Goal: Transaction & Acquisition: Purchase product/service

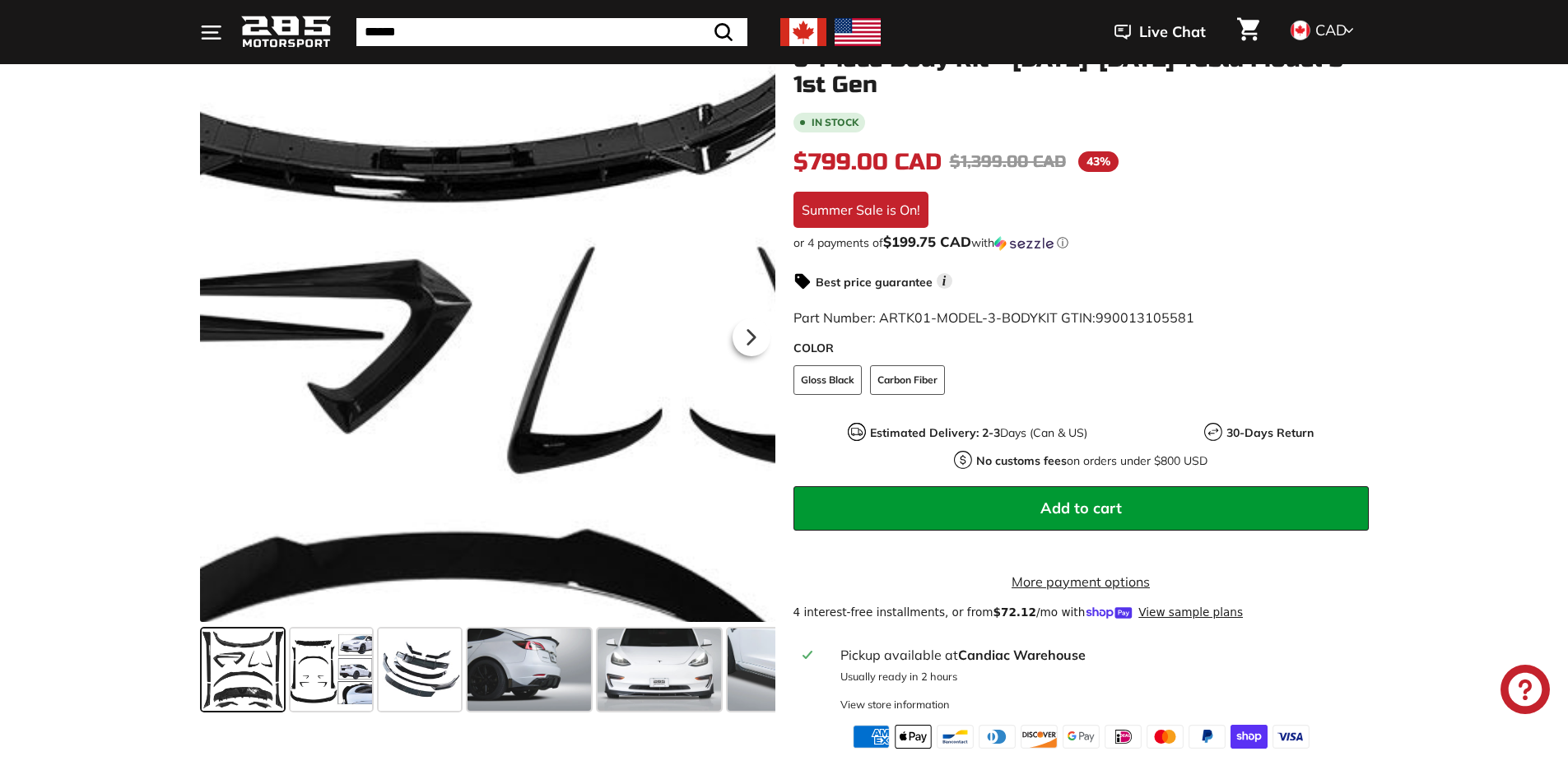
scroll to position [329, 0]
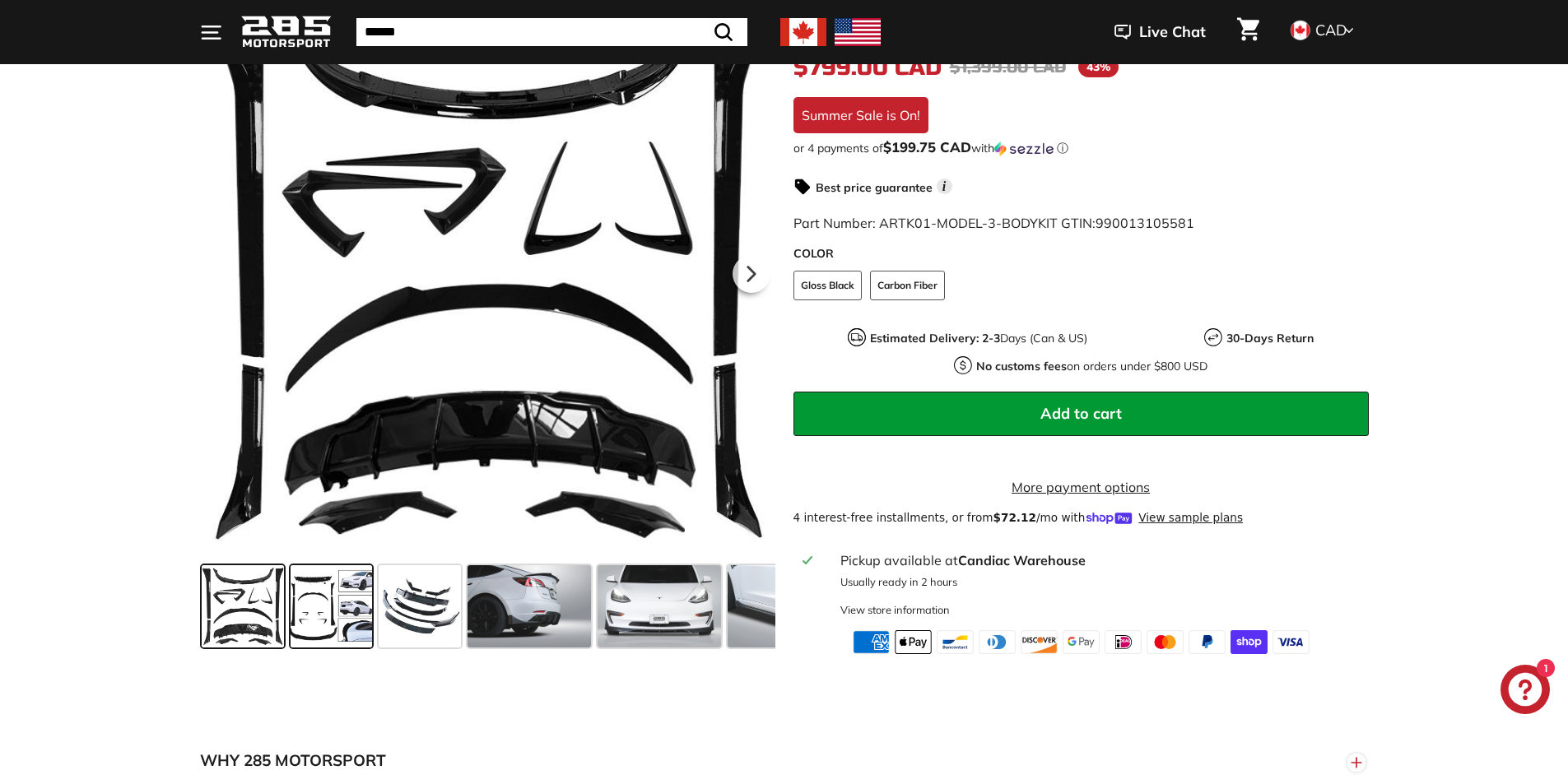
click at [330, 618] on span at bounding box center [331, 606] width 83 height 83
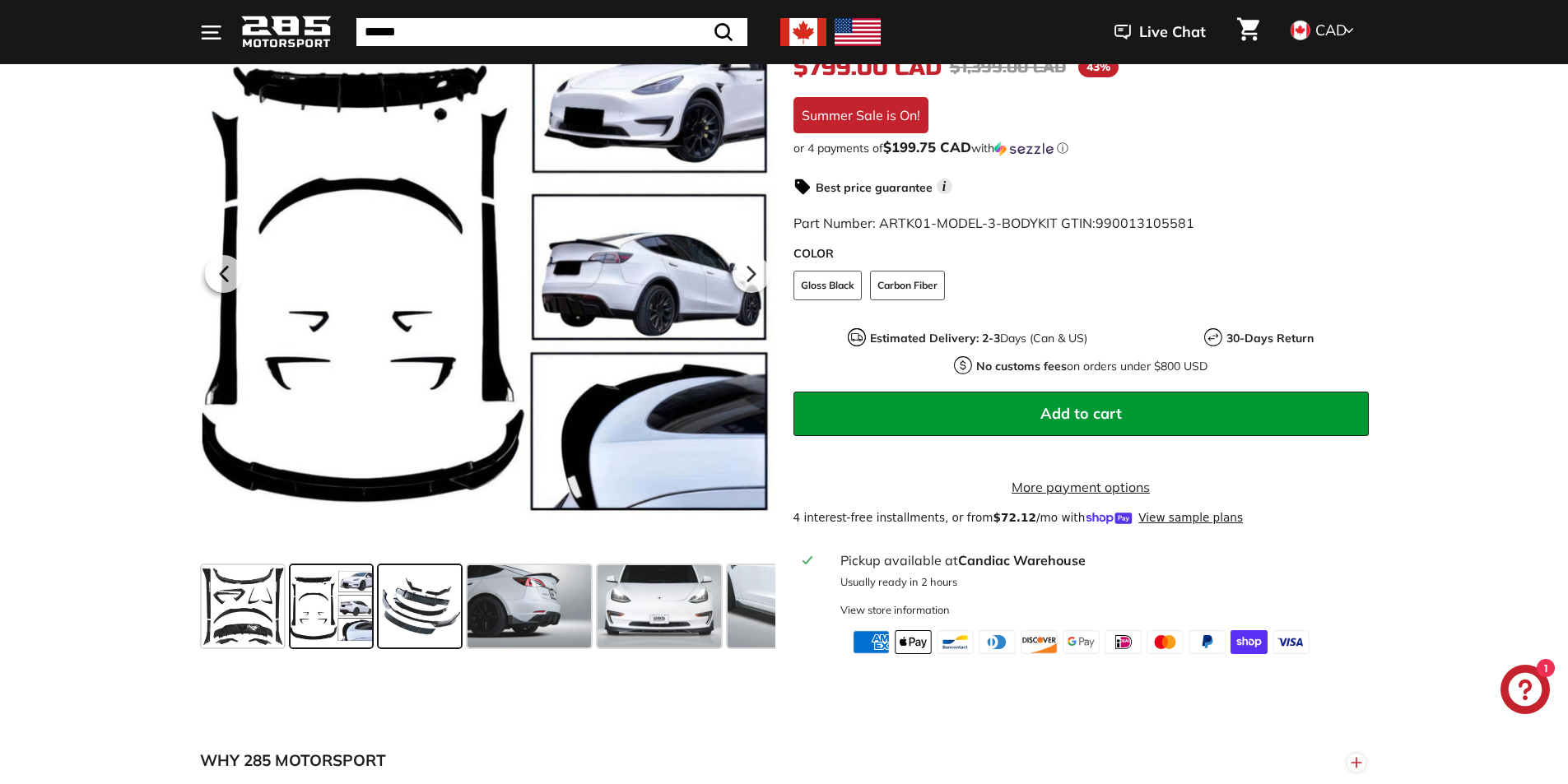
click at [448, 628] on span at bounding box center [419, 606] width 83 height 83
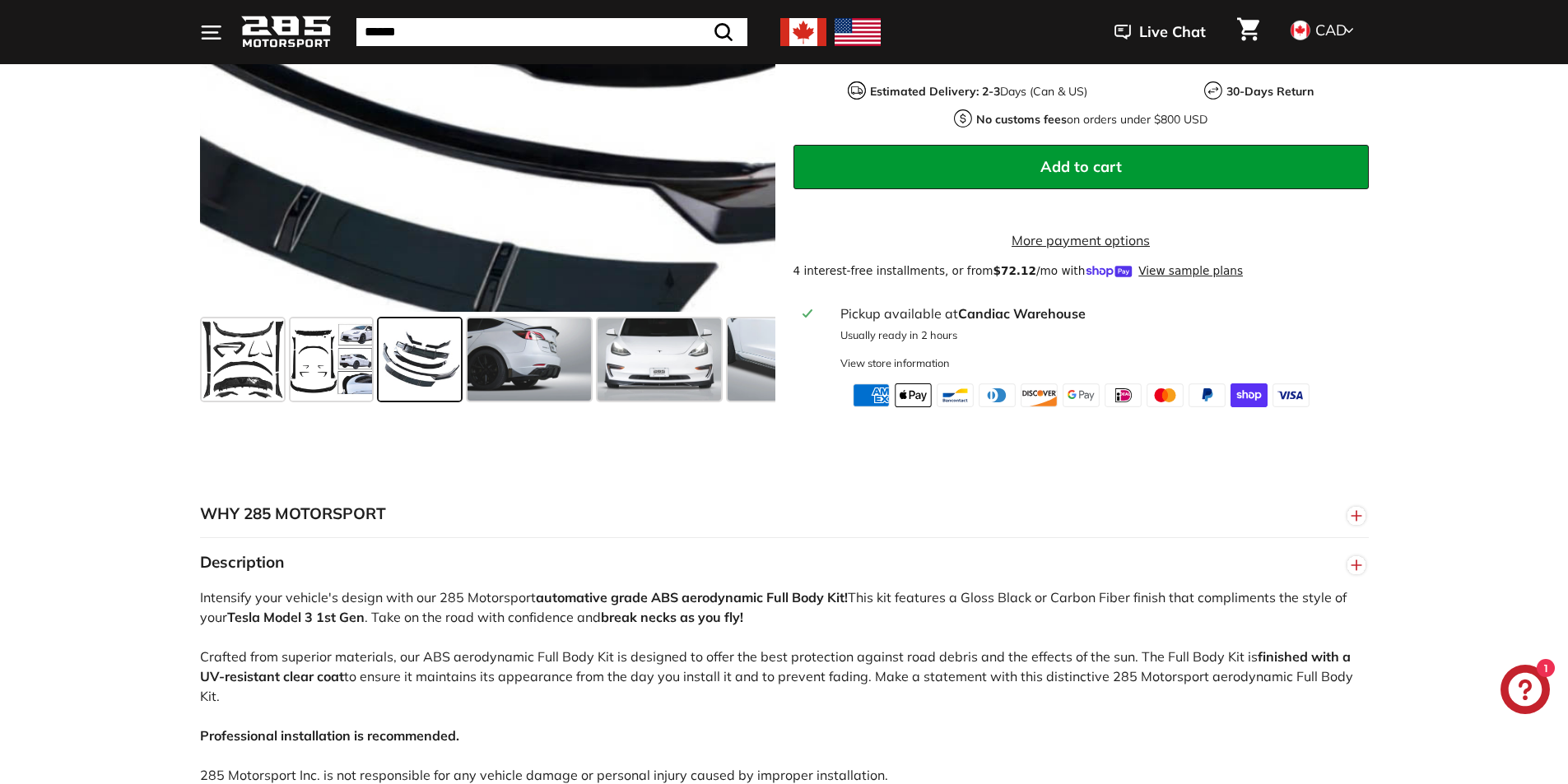
scroll to position [493, 0]
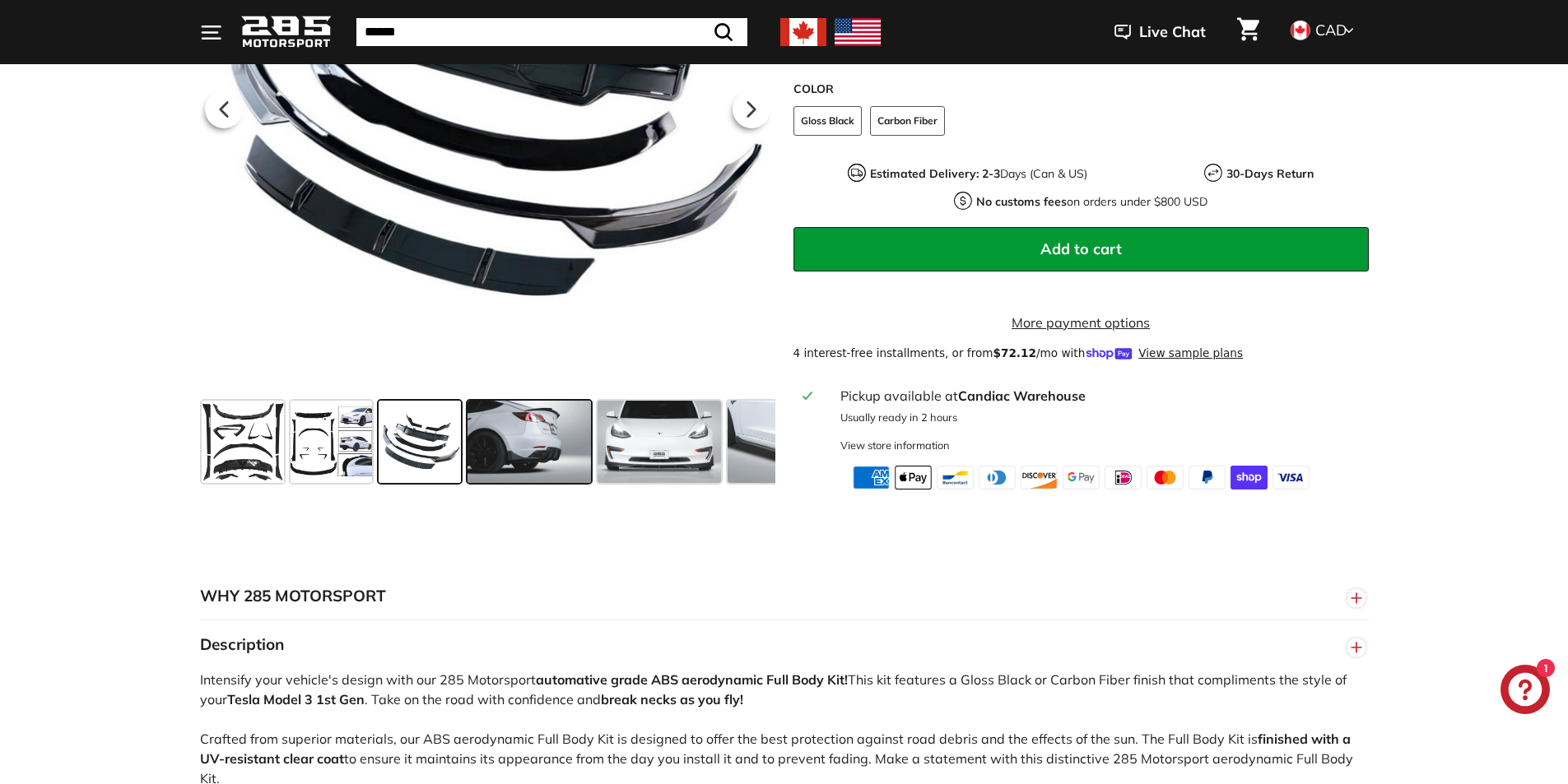
click at [546, 437] on span at bounding box center [529, 442] width 124 height 83
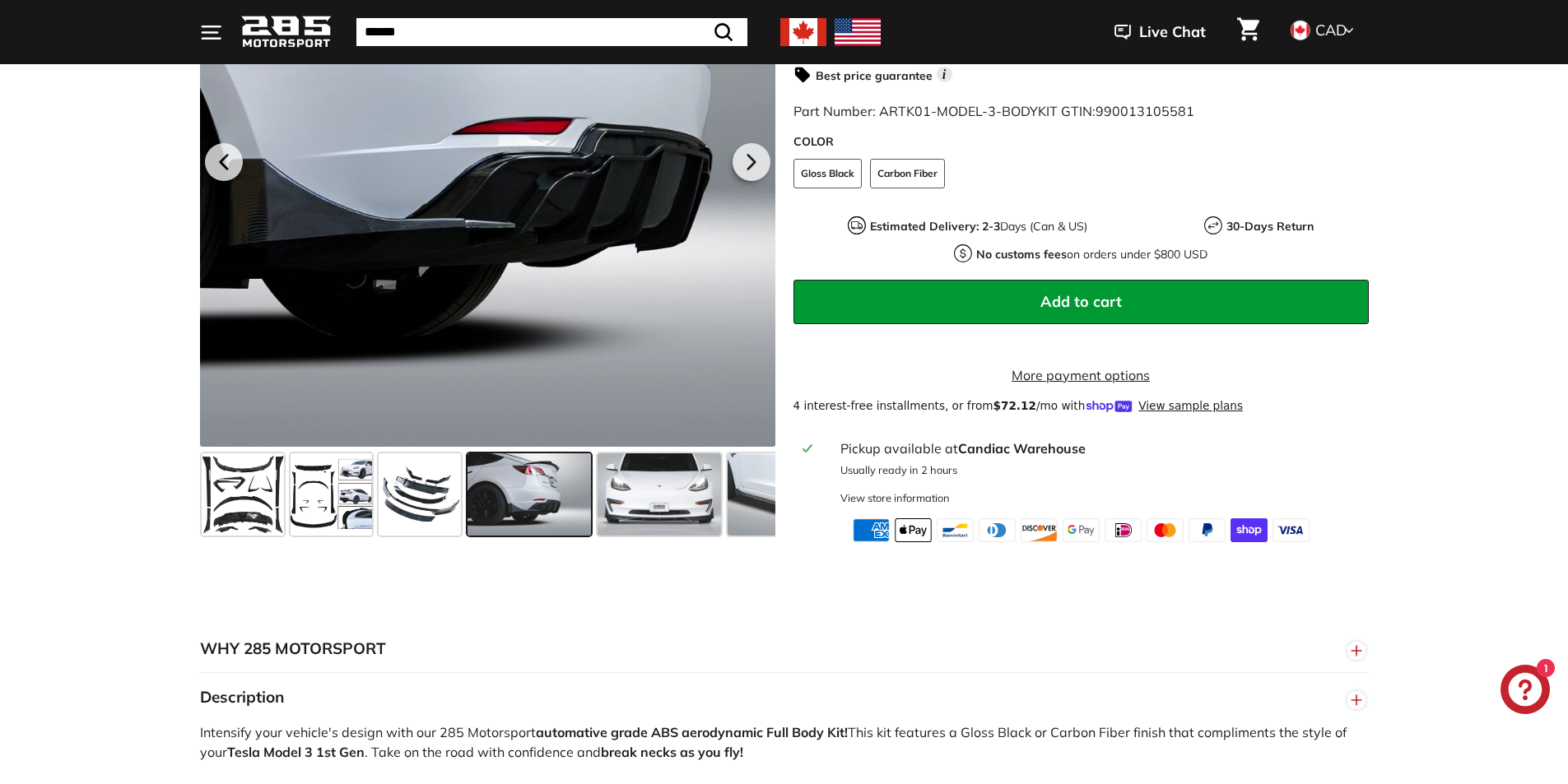
scroll to position [412, 0]
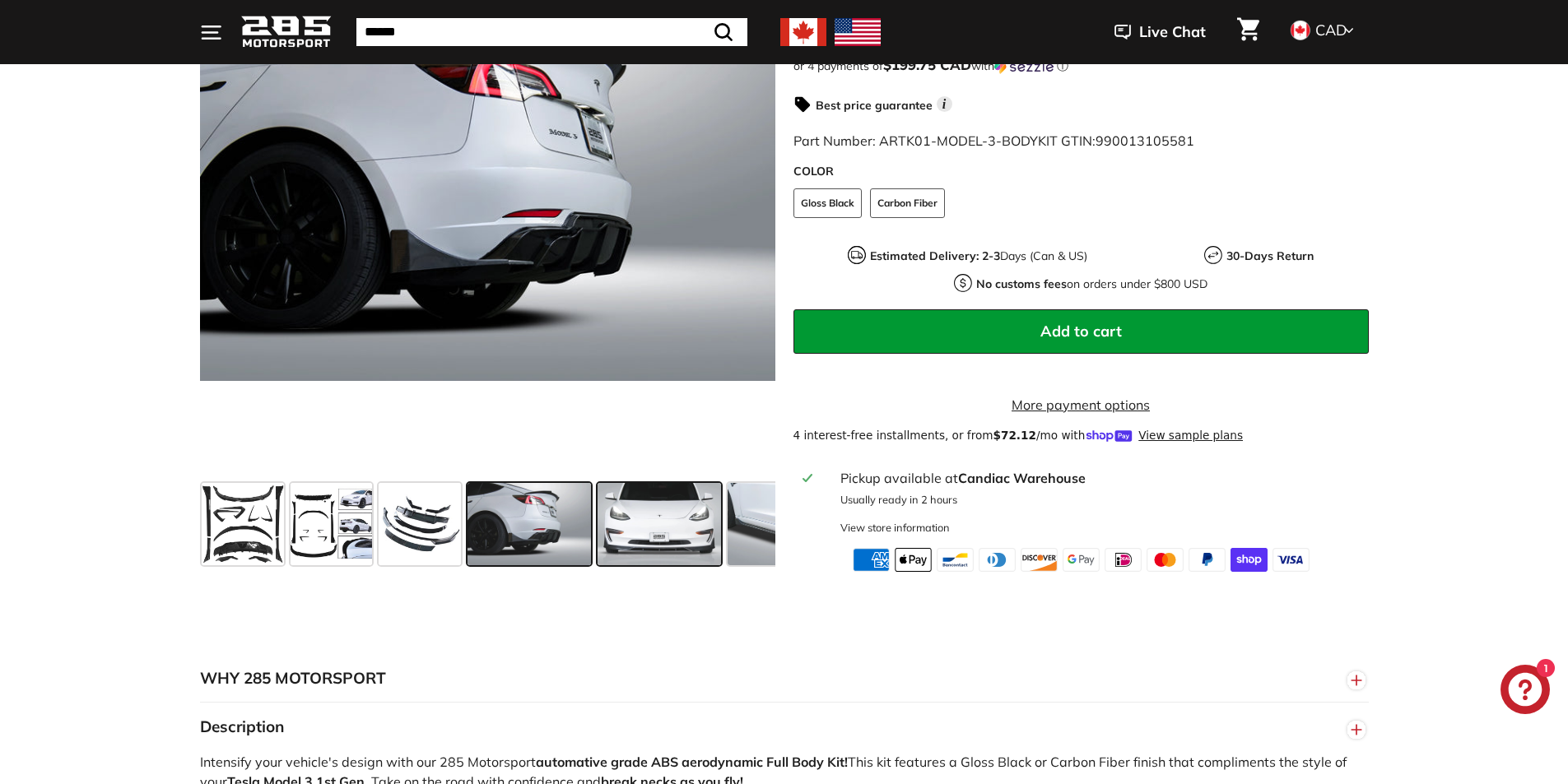
click at [649, 539] on span at bounding box center [660, 524] width 124 height 83
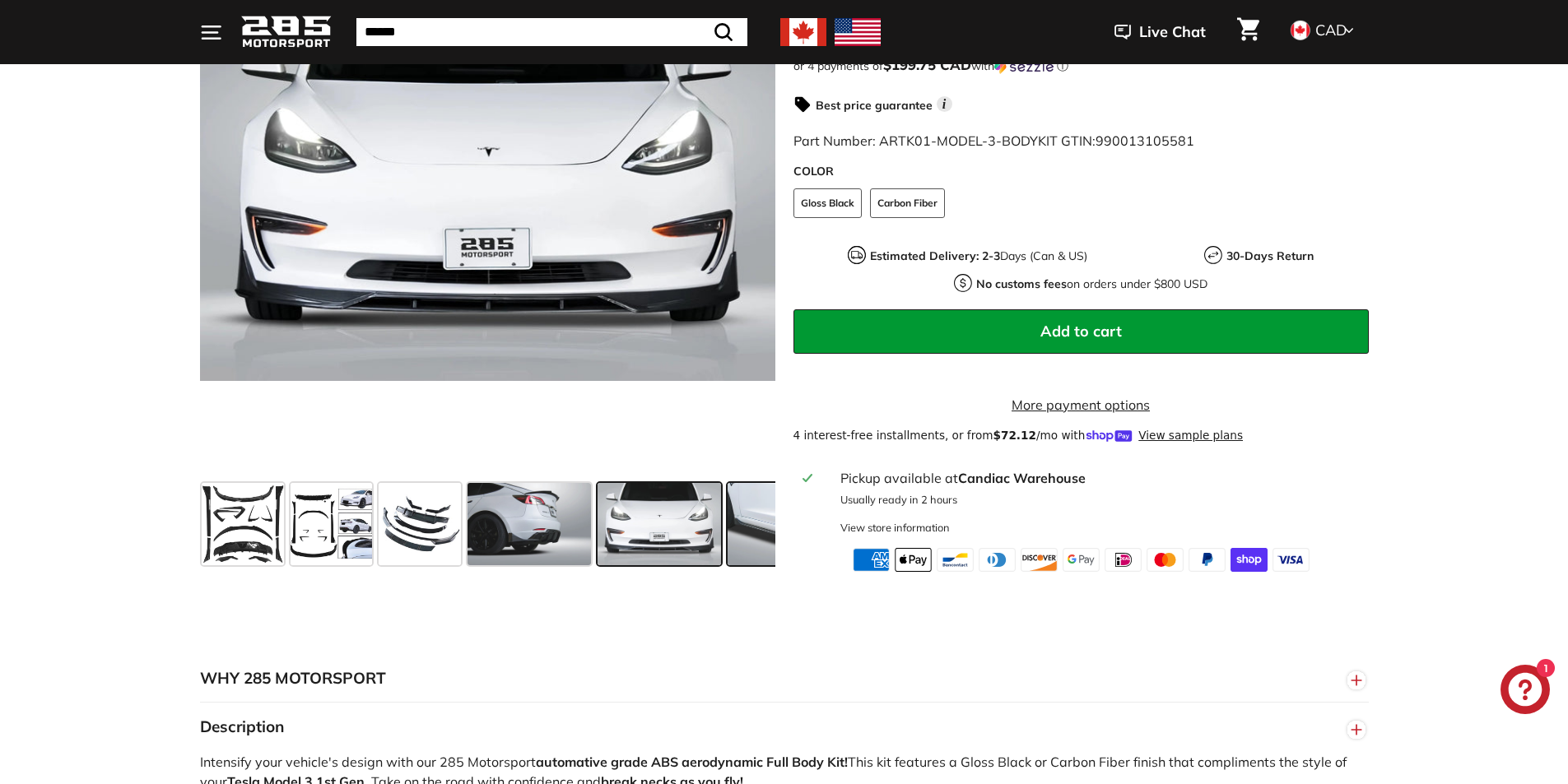
click at [740, 534] on span at bounding box center [789, 524] width 124 height 83
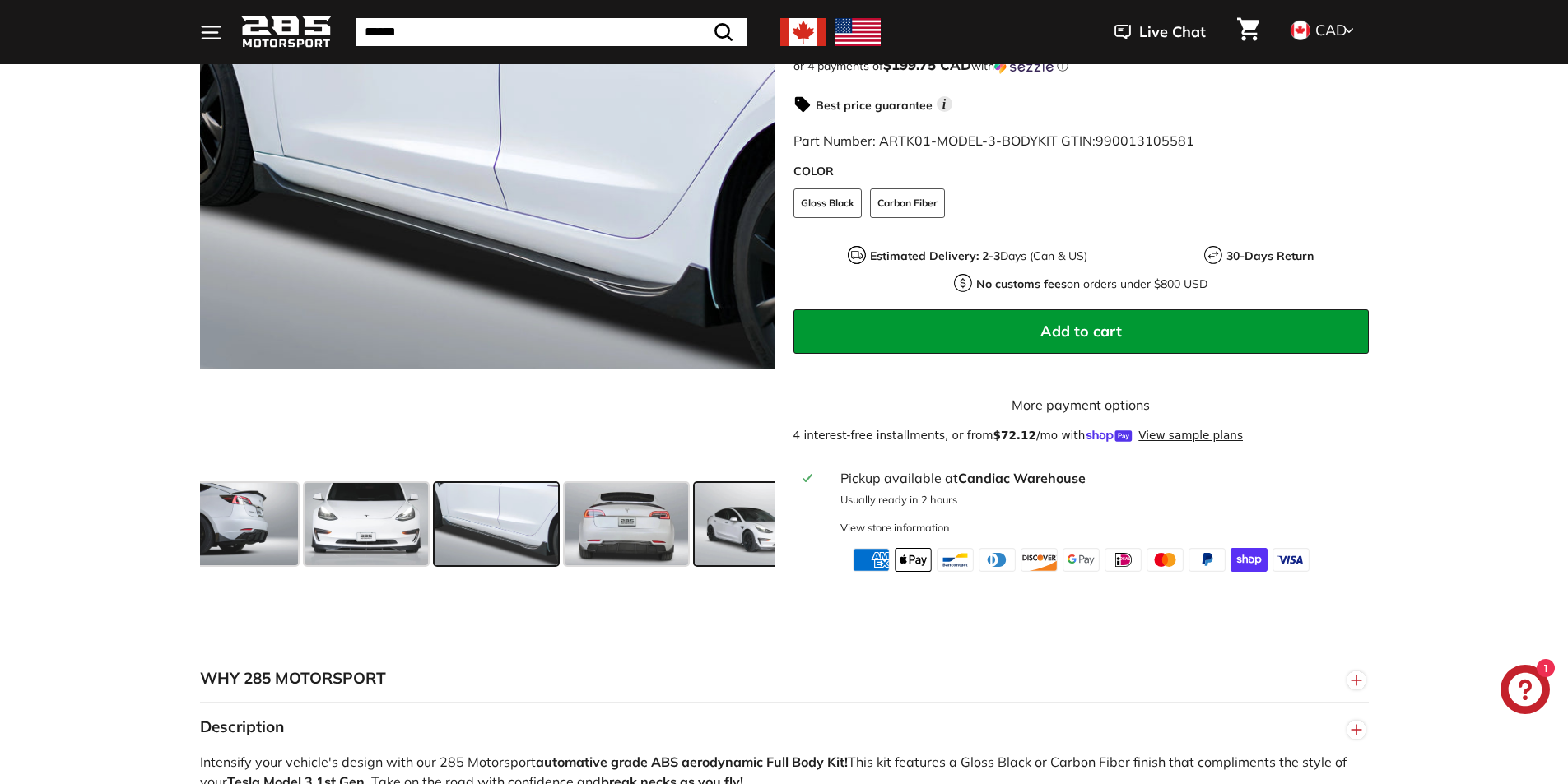
scroll to position [0, 302]
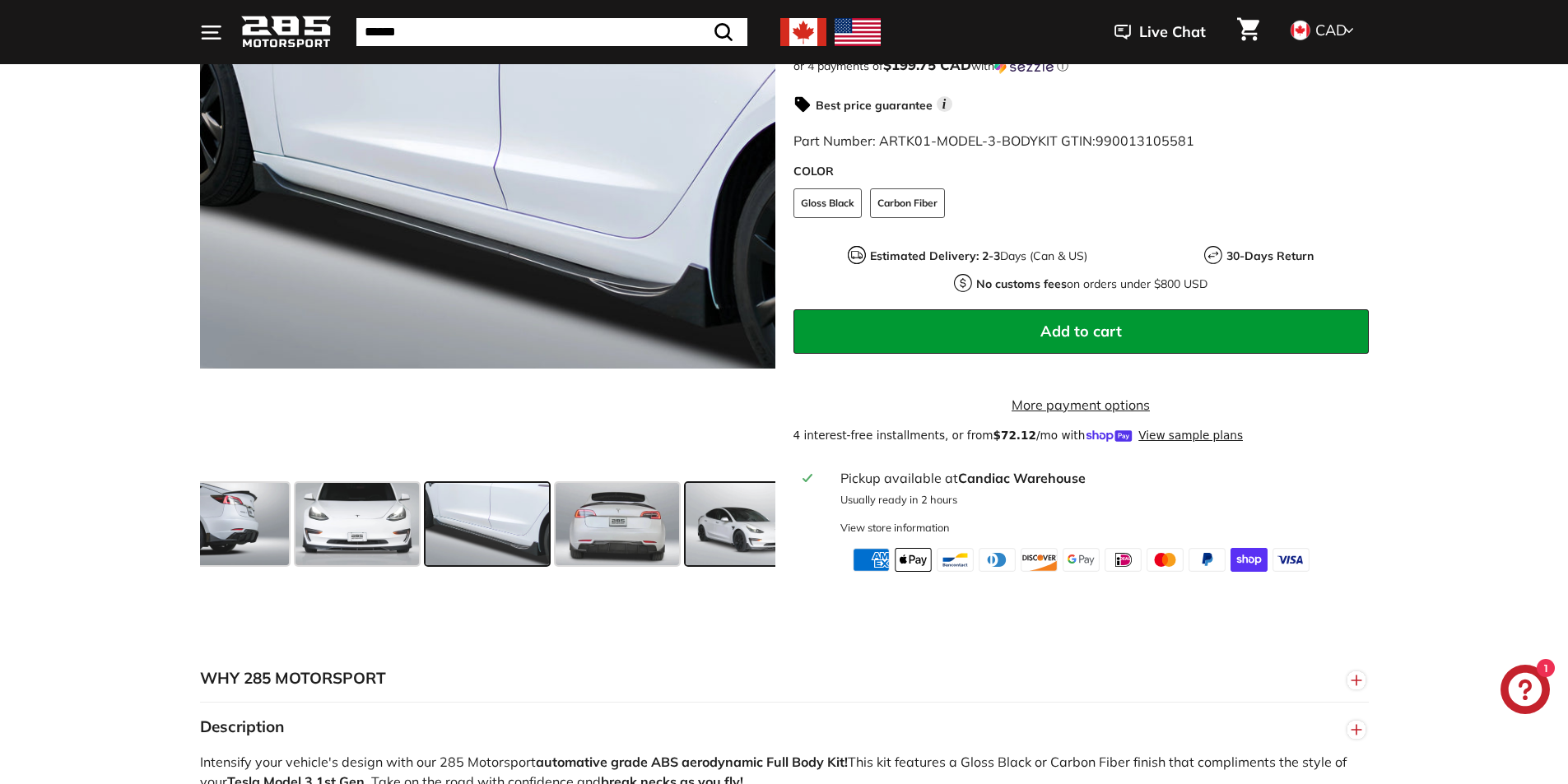
click at [763, 538] on span at bounding box center [747, 524] width 124 height 83
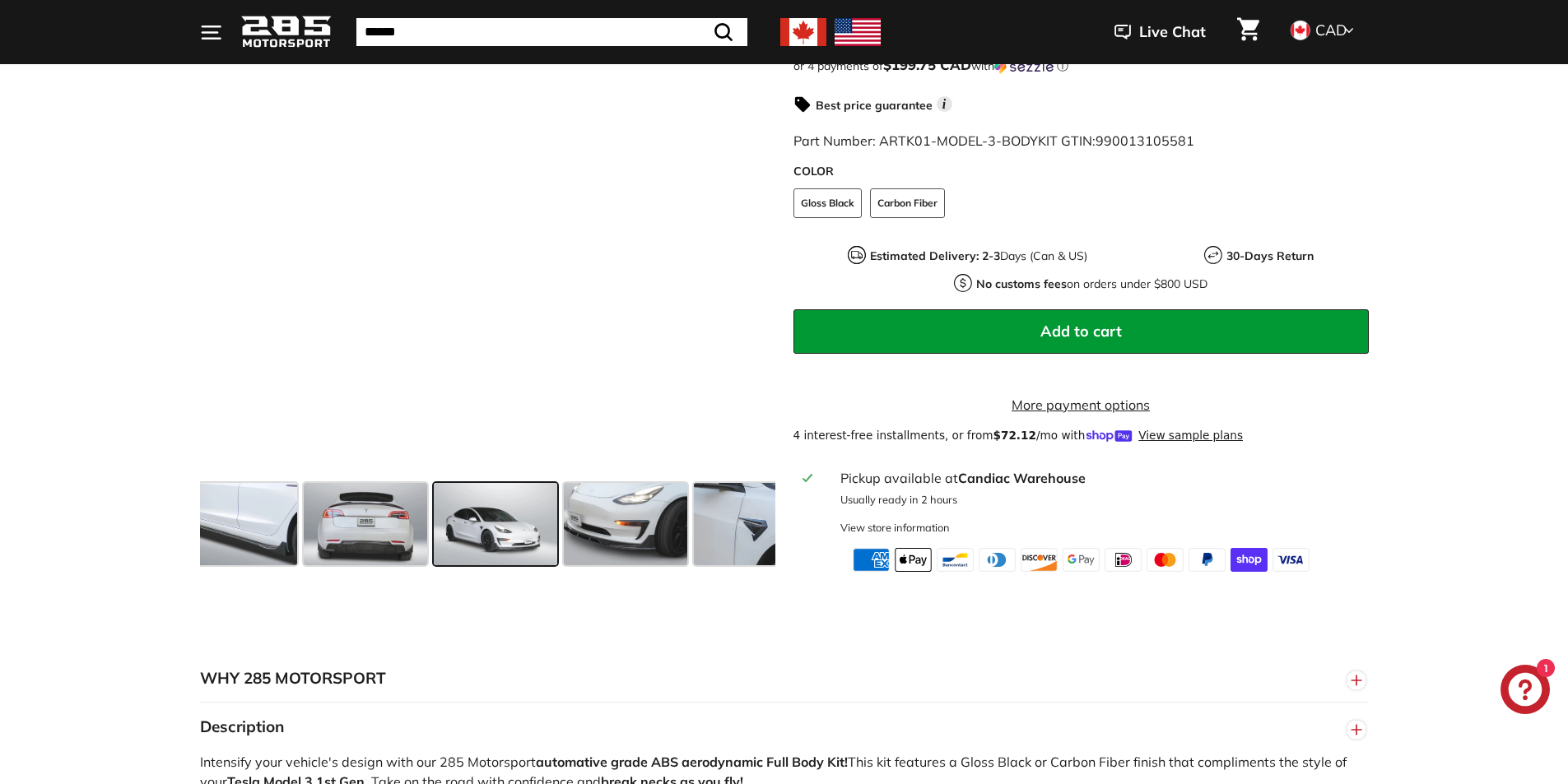
scroll to position [0, 562]
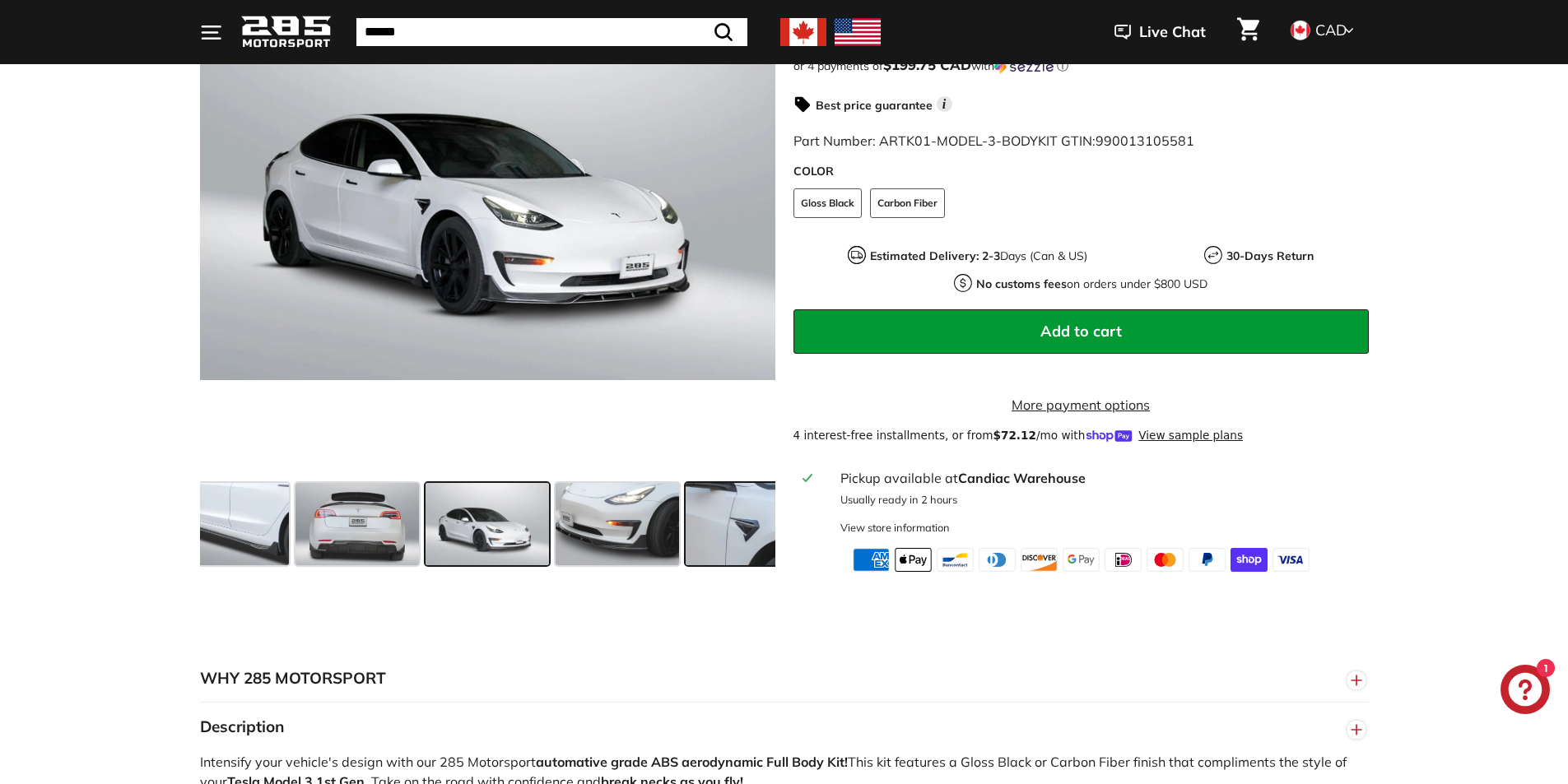
click at [695, 538] on span at bounding box center [747, 524] width 124 height 83
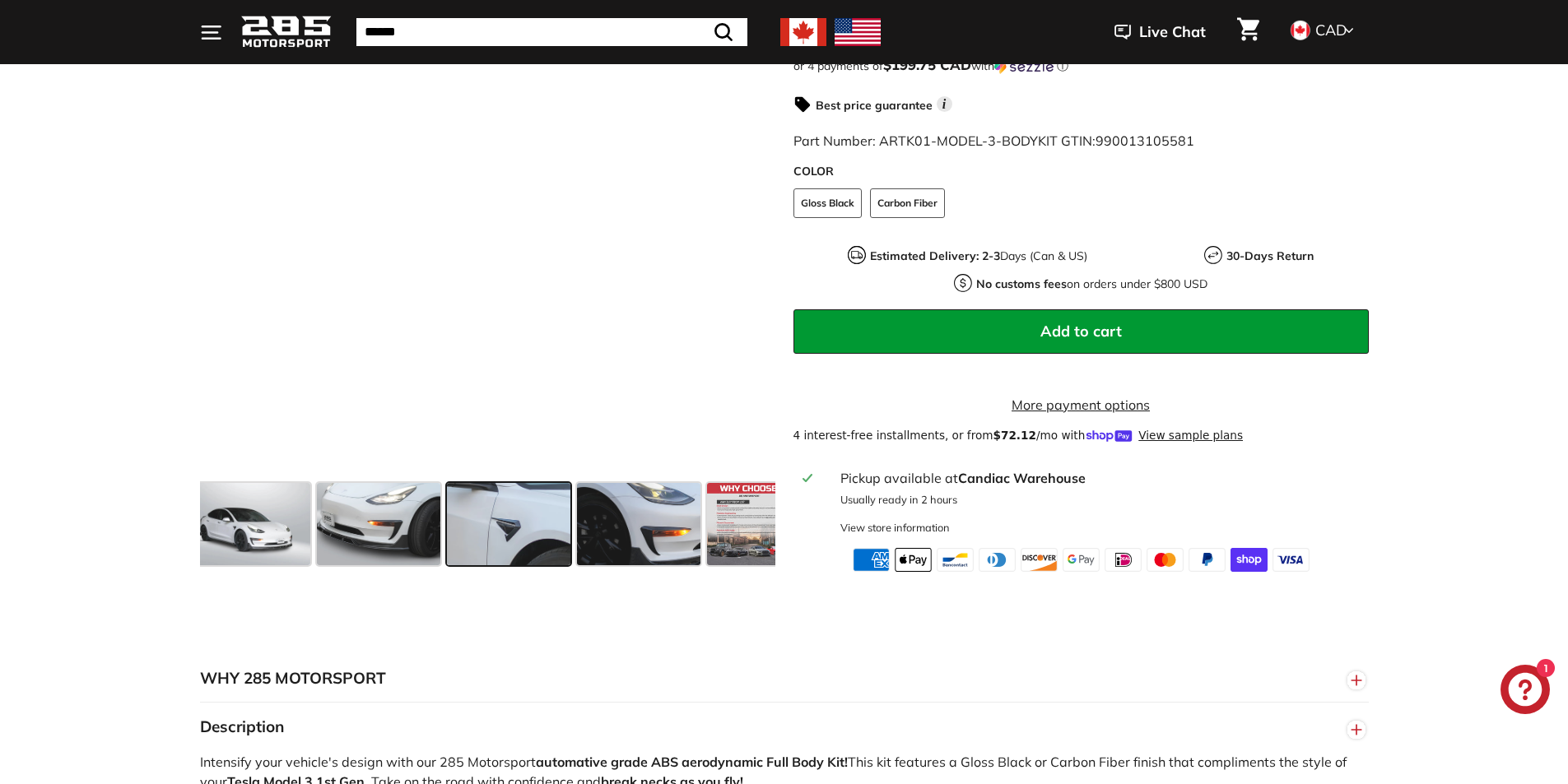
scroll to position [0, 818]
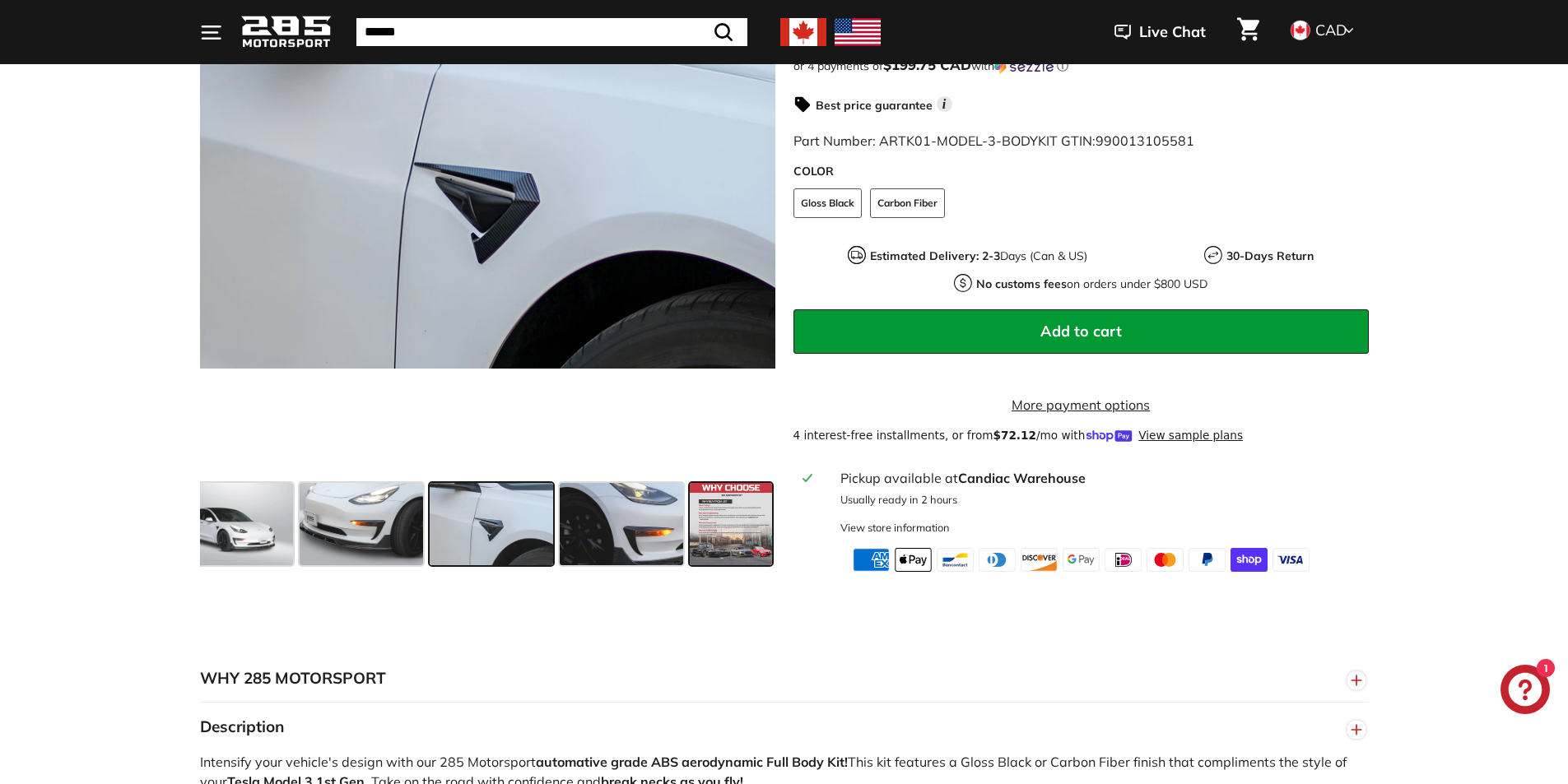
click at [720, 538] on span at bounding box center [731, 524] width 83 height 83
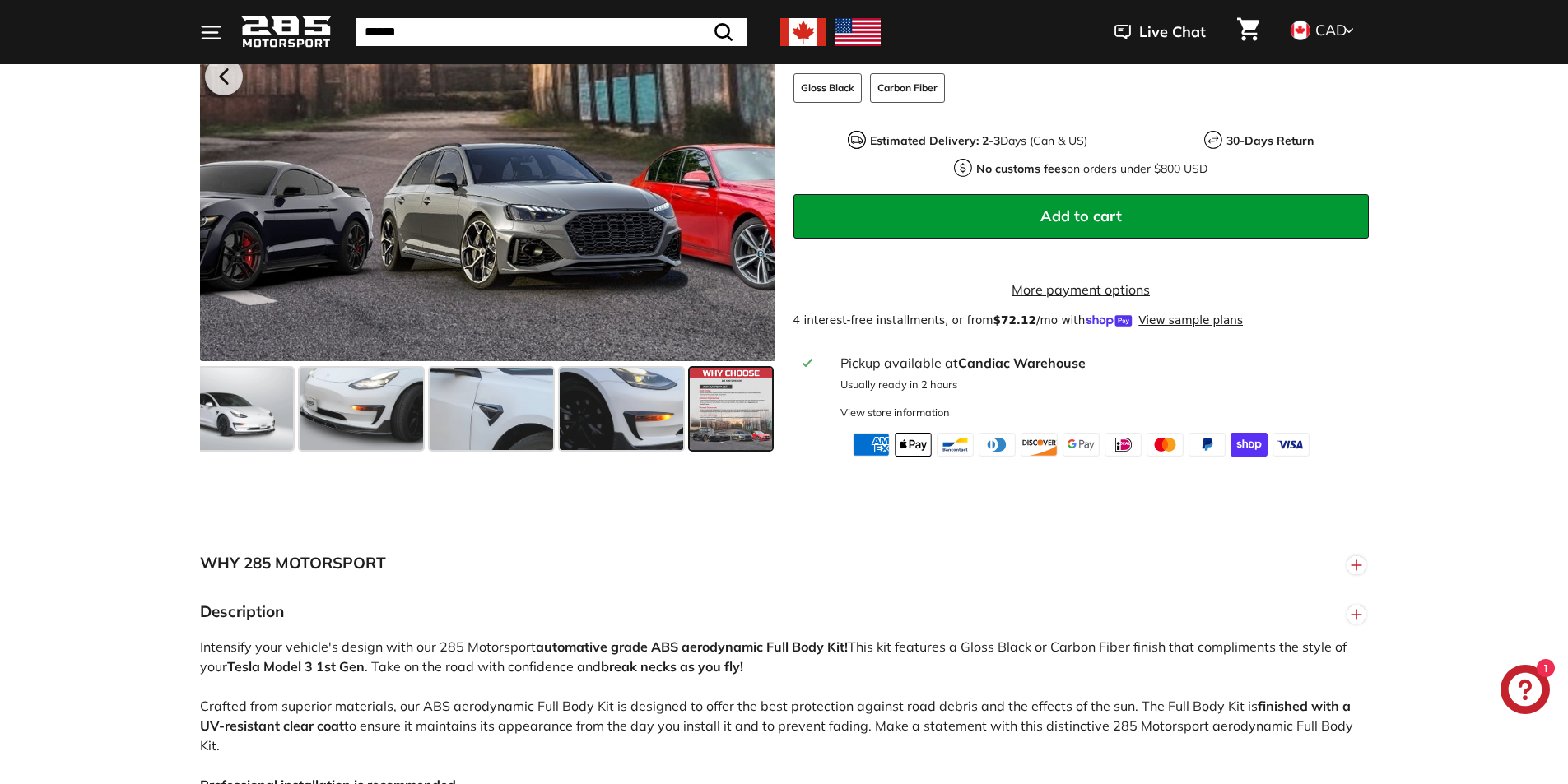
scroll to position [576, 0]
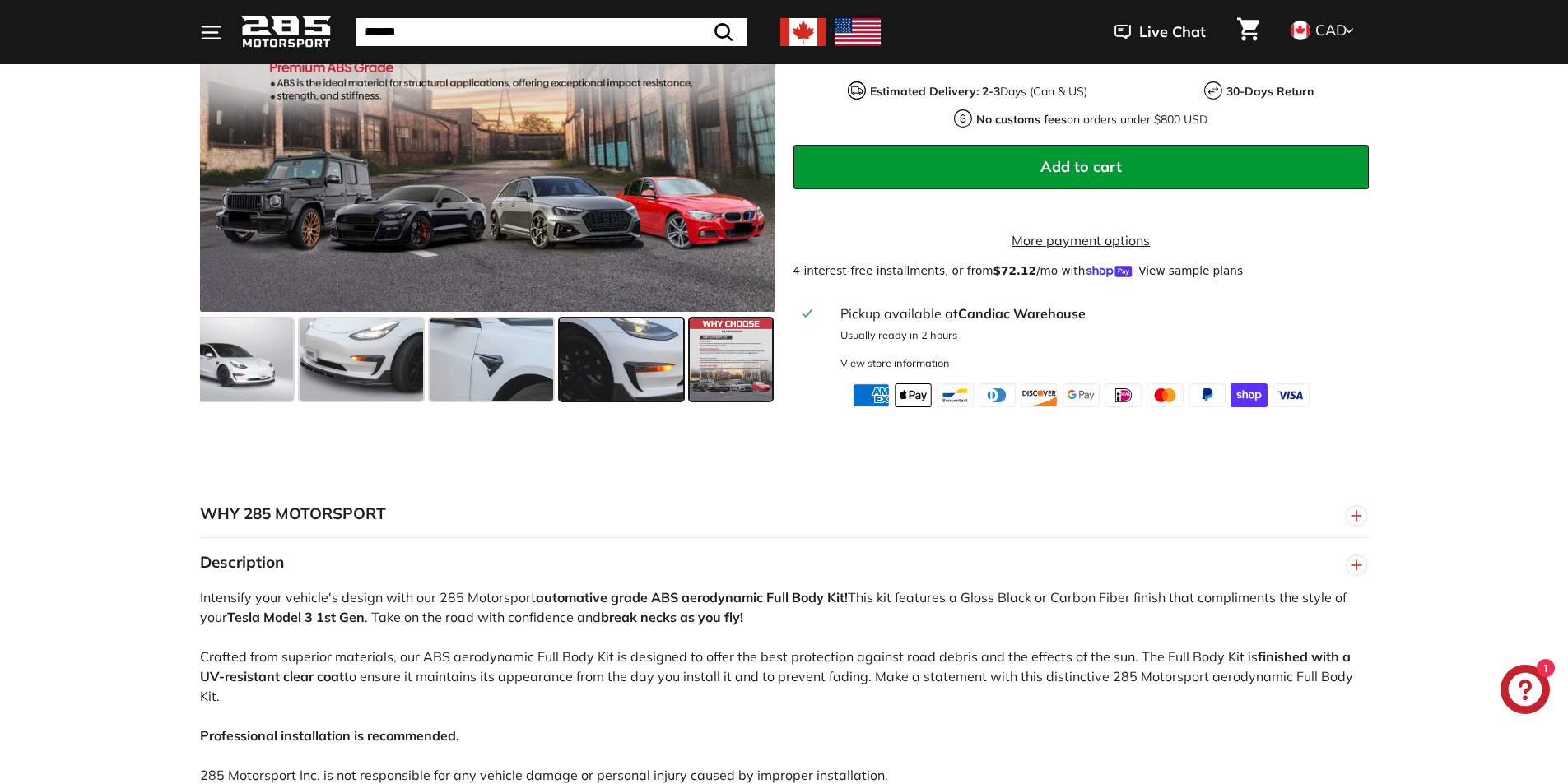
click at [618, 391] on span at bounding box center [621, 359] width 124 height 83
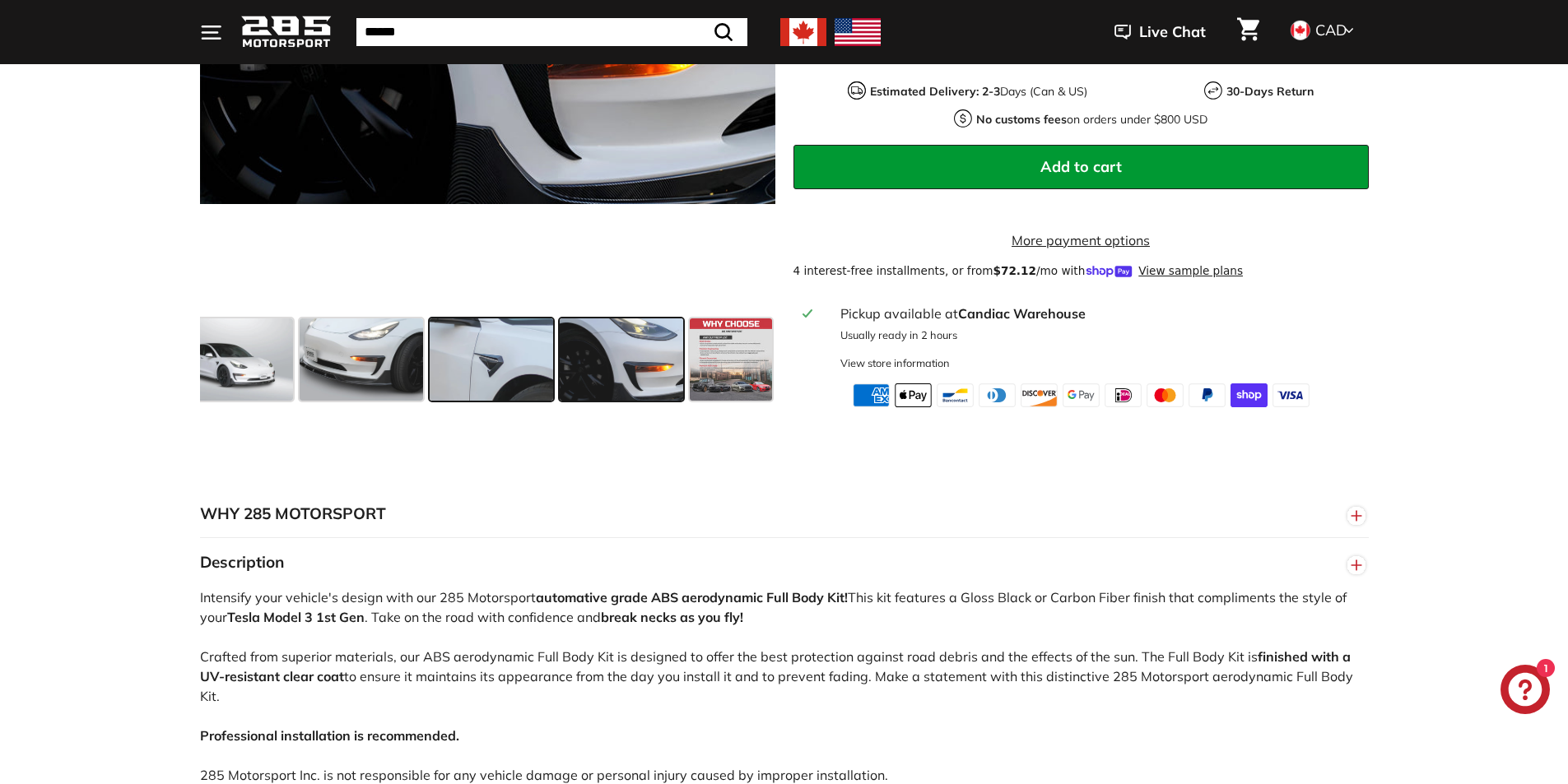
click at [492, 383] on span at bounding box center [492, 359] width 124 height 83
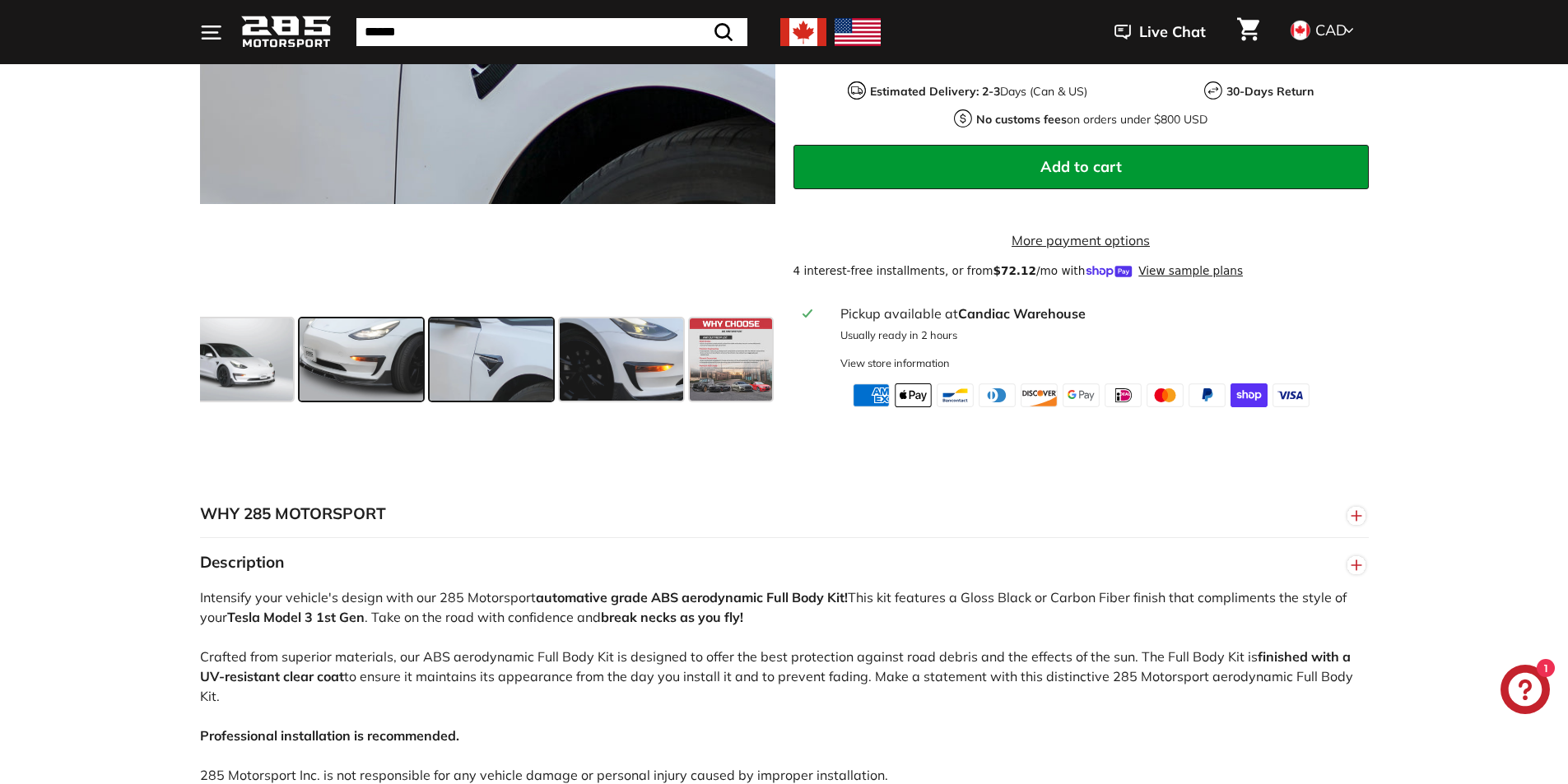
click at [372, 378] on span at bounding box center [362, 359] width 124 height 83
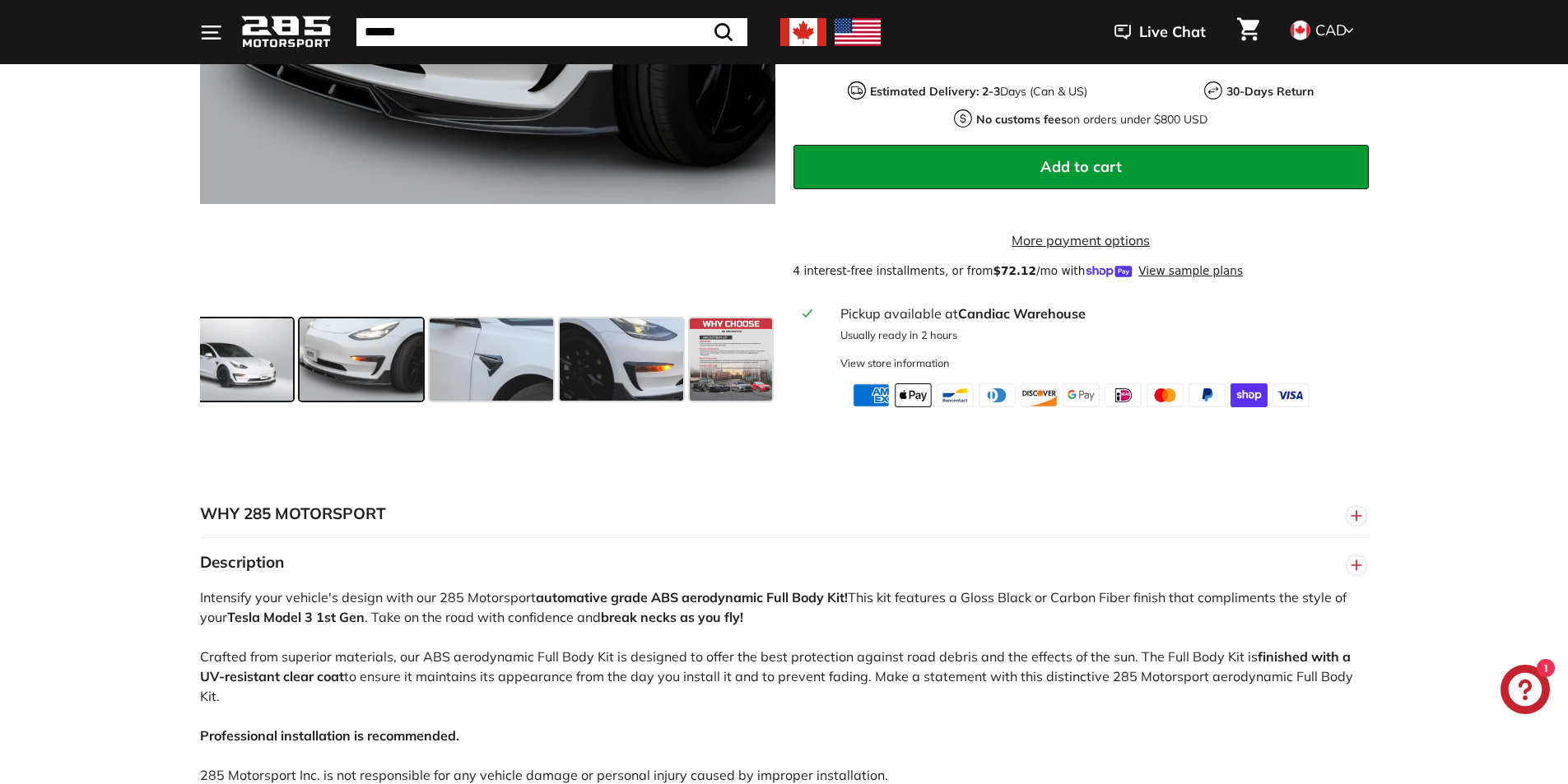
click at [262, 382] on span at bounding box center [231, 359] width 124 height 83
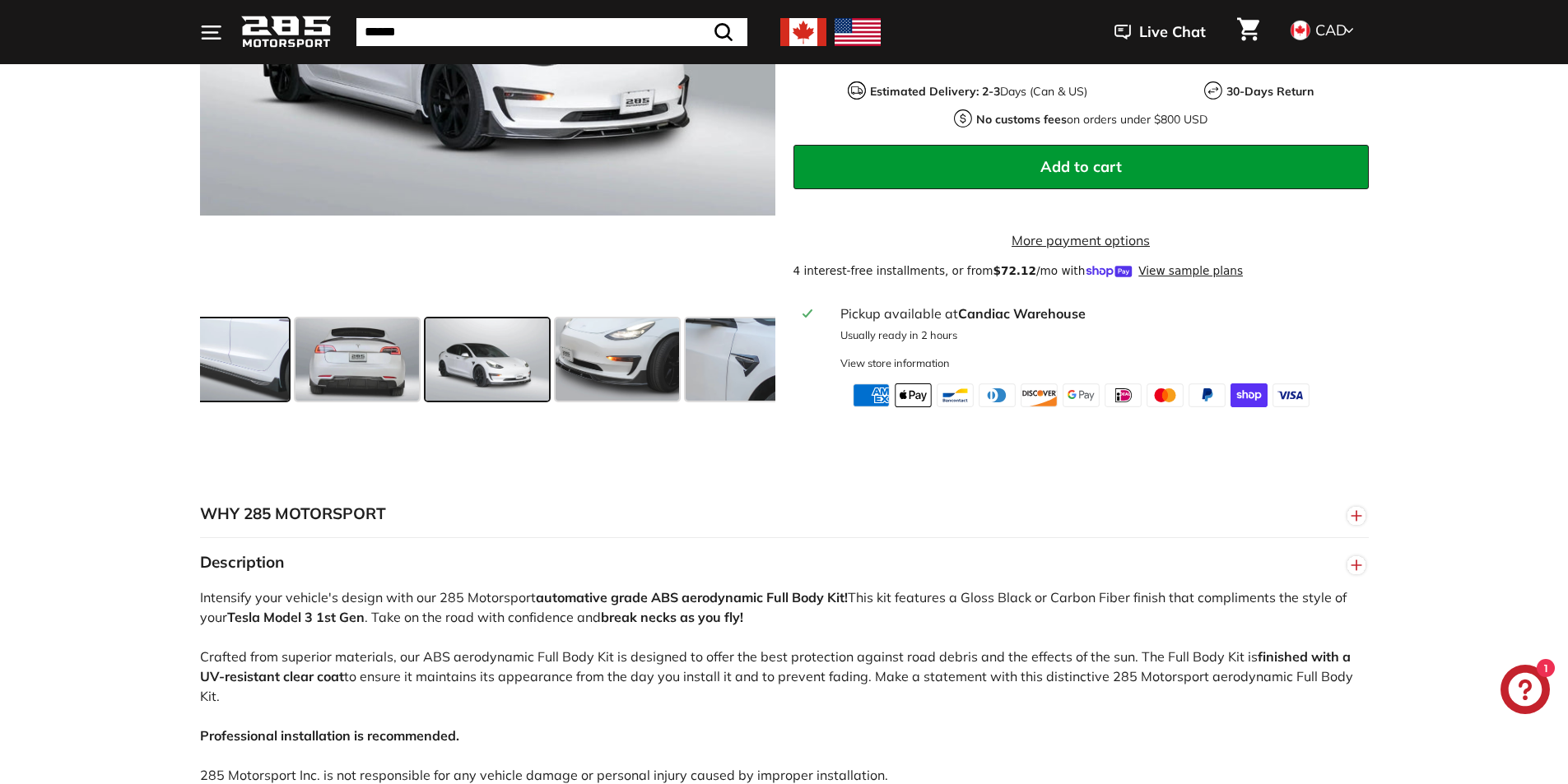
click at [265, 382] on span at bounding box center [227, 359] width 124 height 83
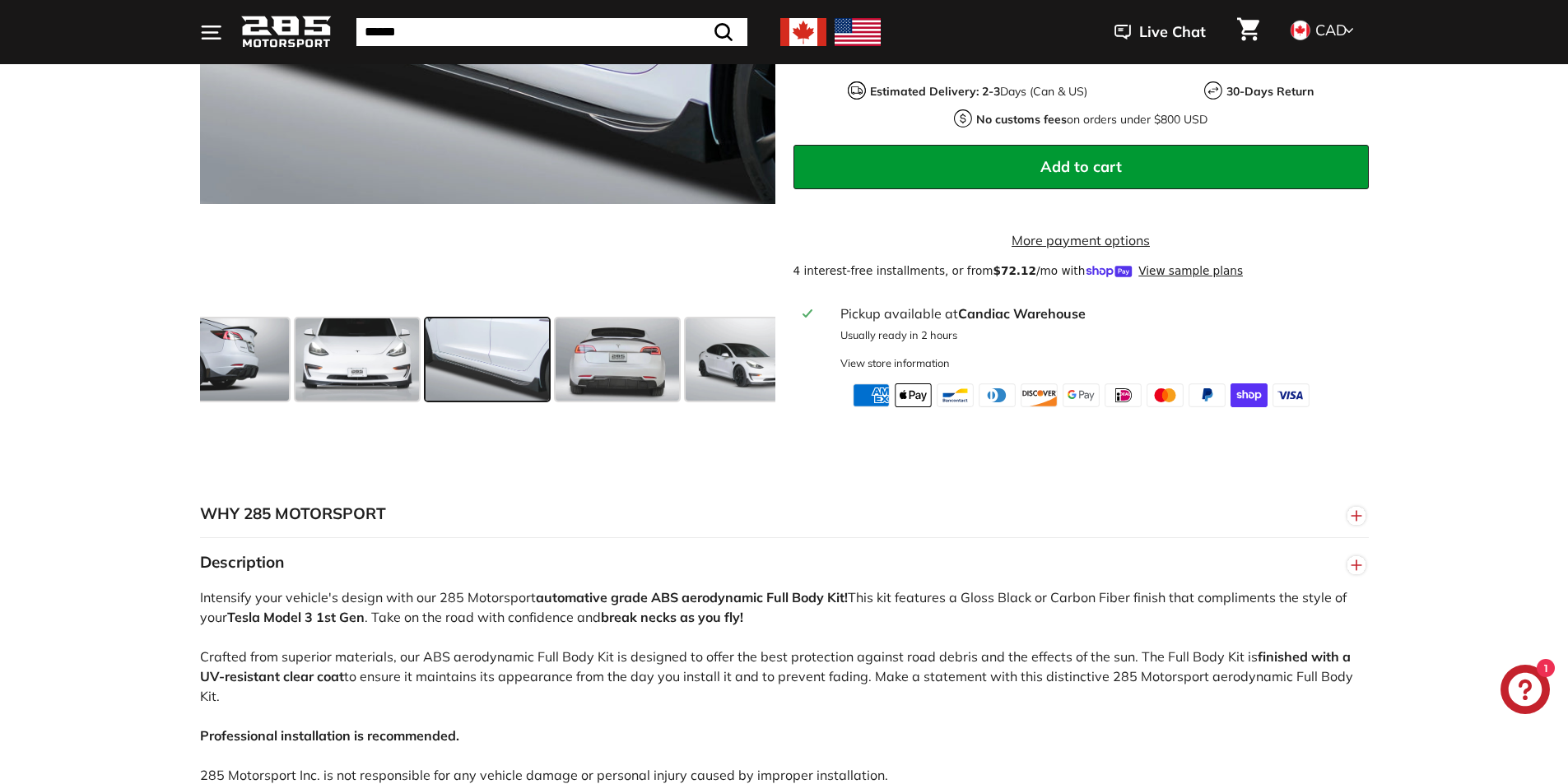
click at [265, 382] on span at bounding box center [227, 359] width 124 height 83
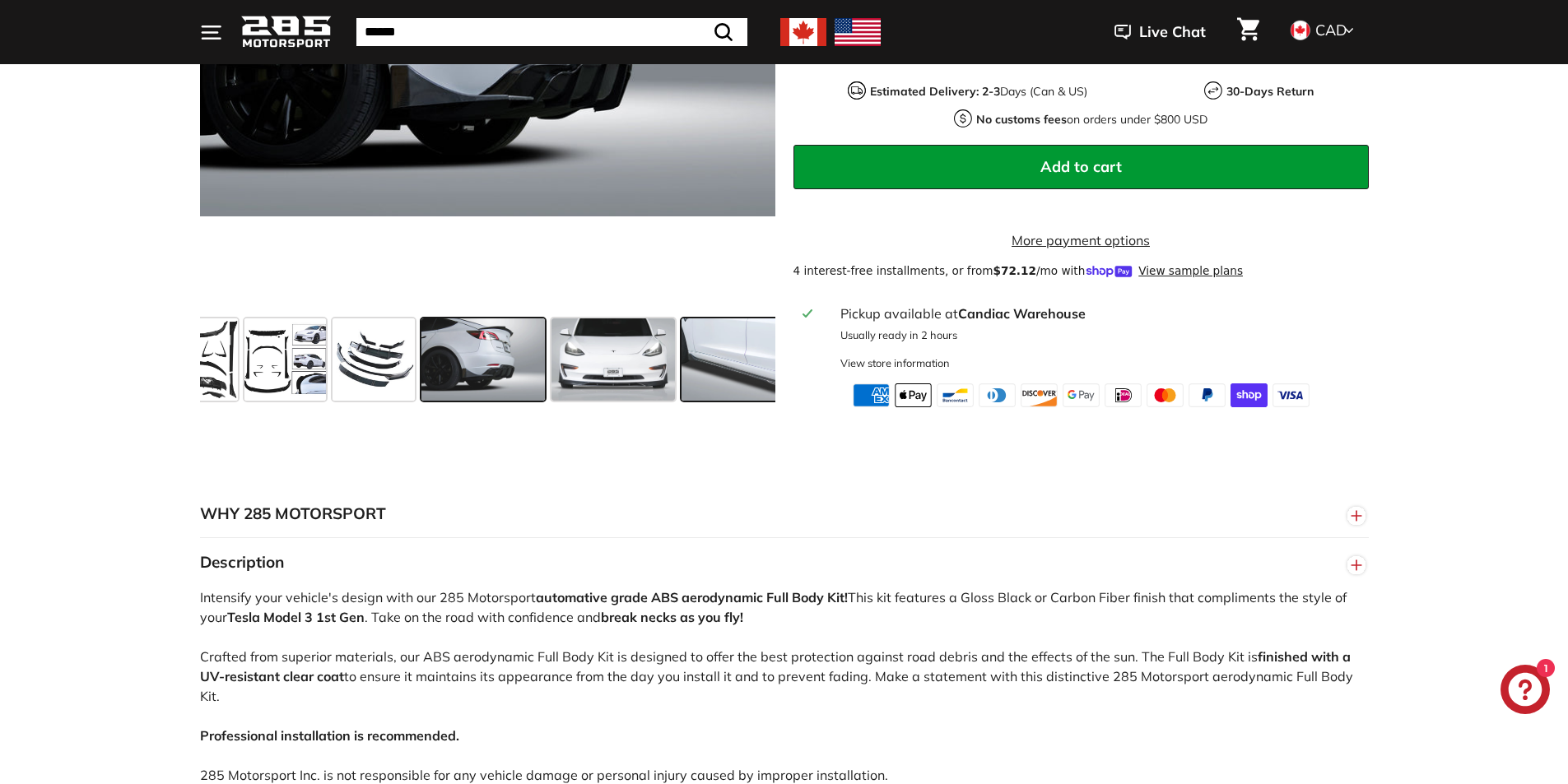
scroll to position [0, 42]
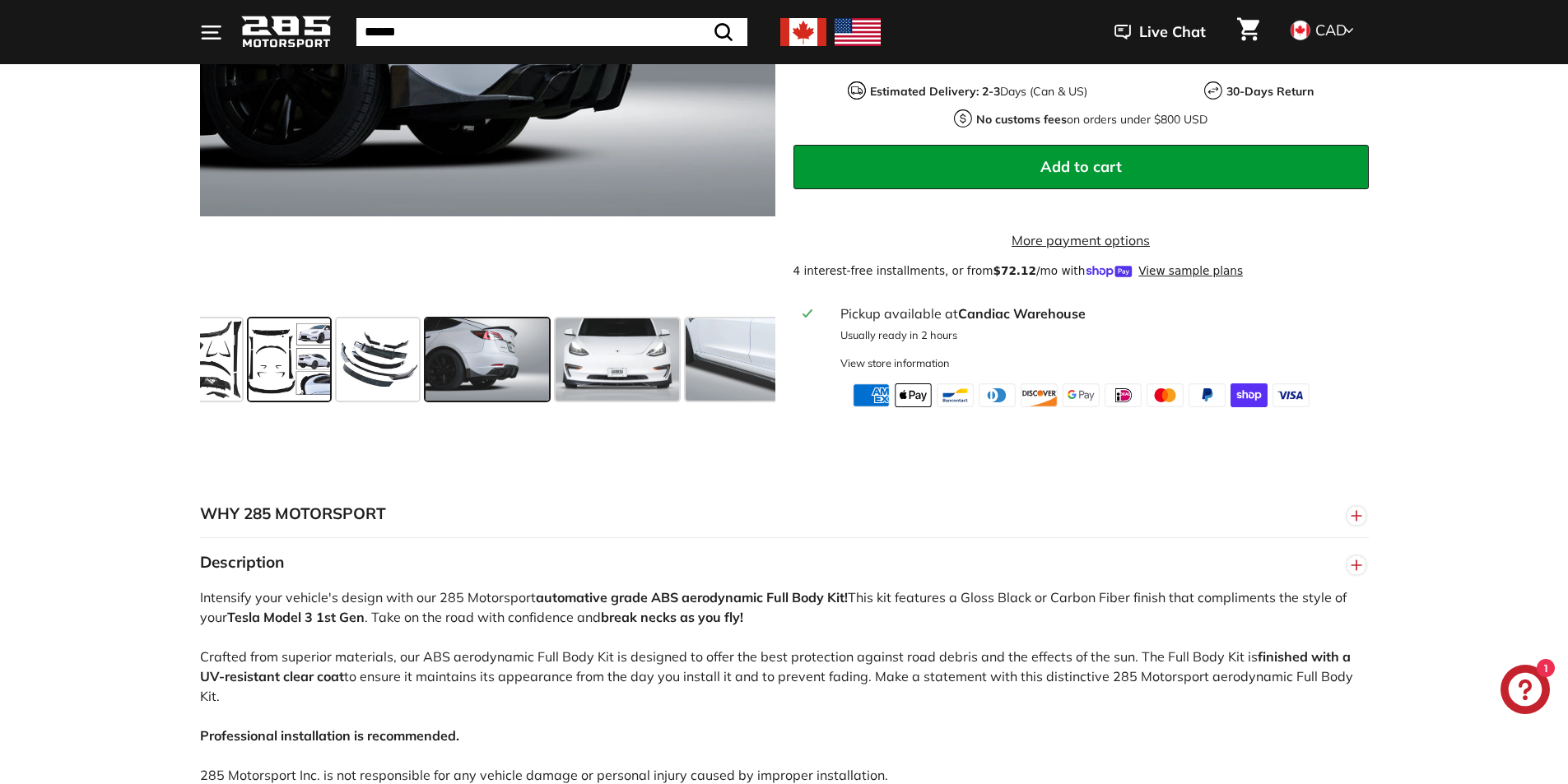
click at [281, 380] on span at bounding box center [290, 359] width 83 height 83
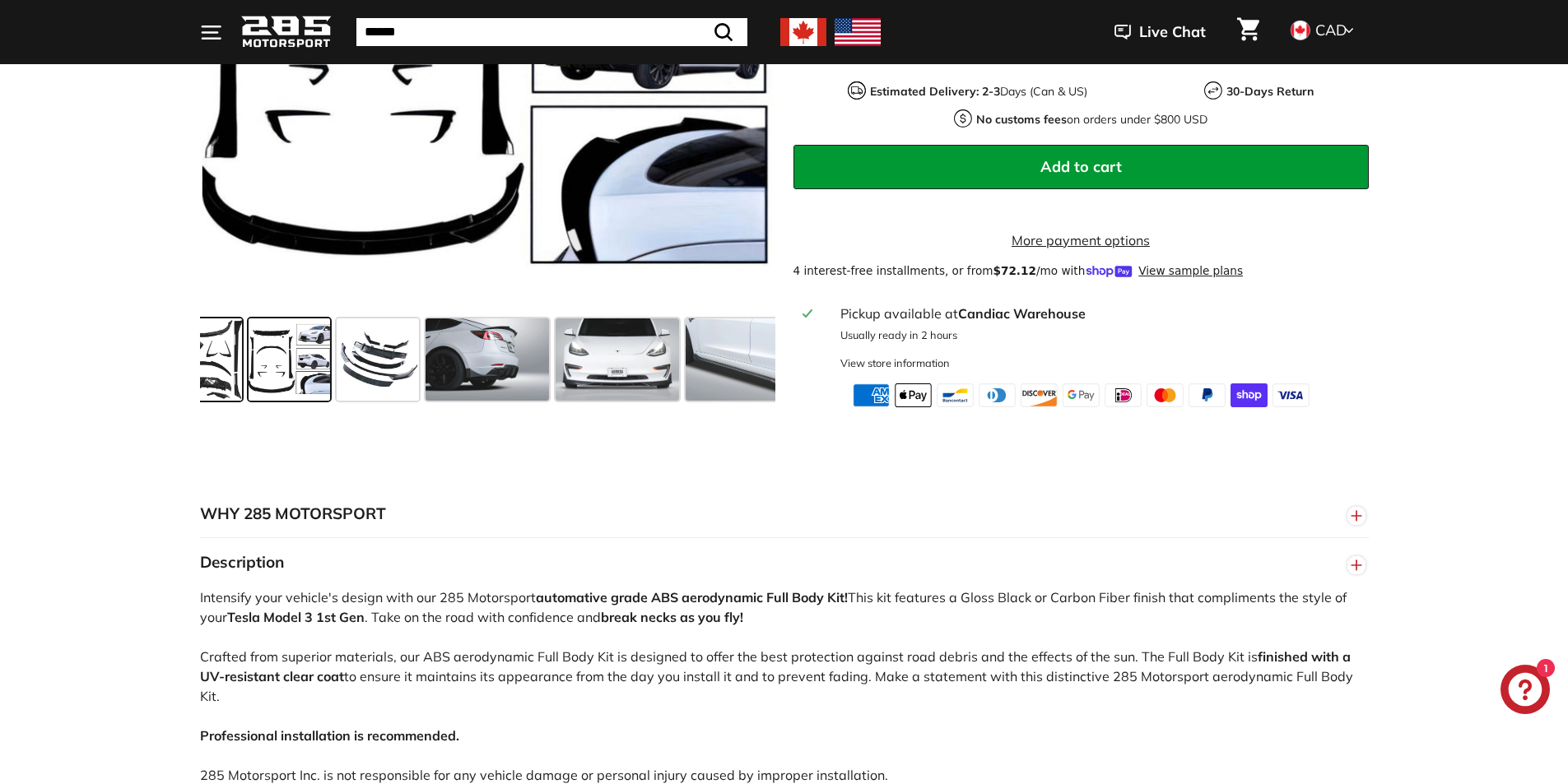
click at [219, 380] on span at bounding box center [200, 359] width 83 height 83
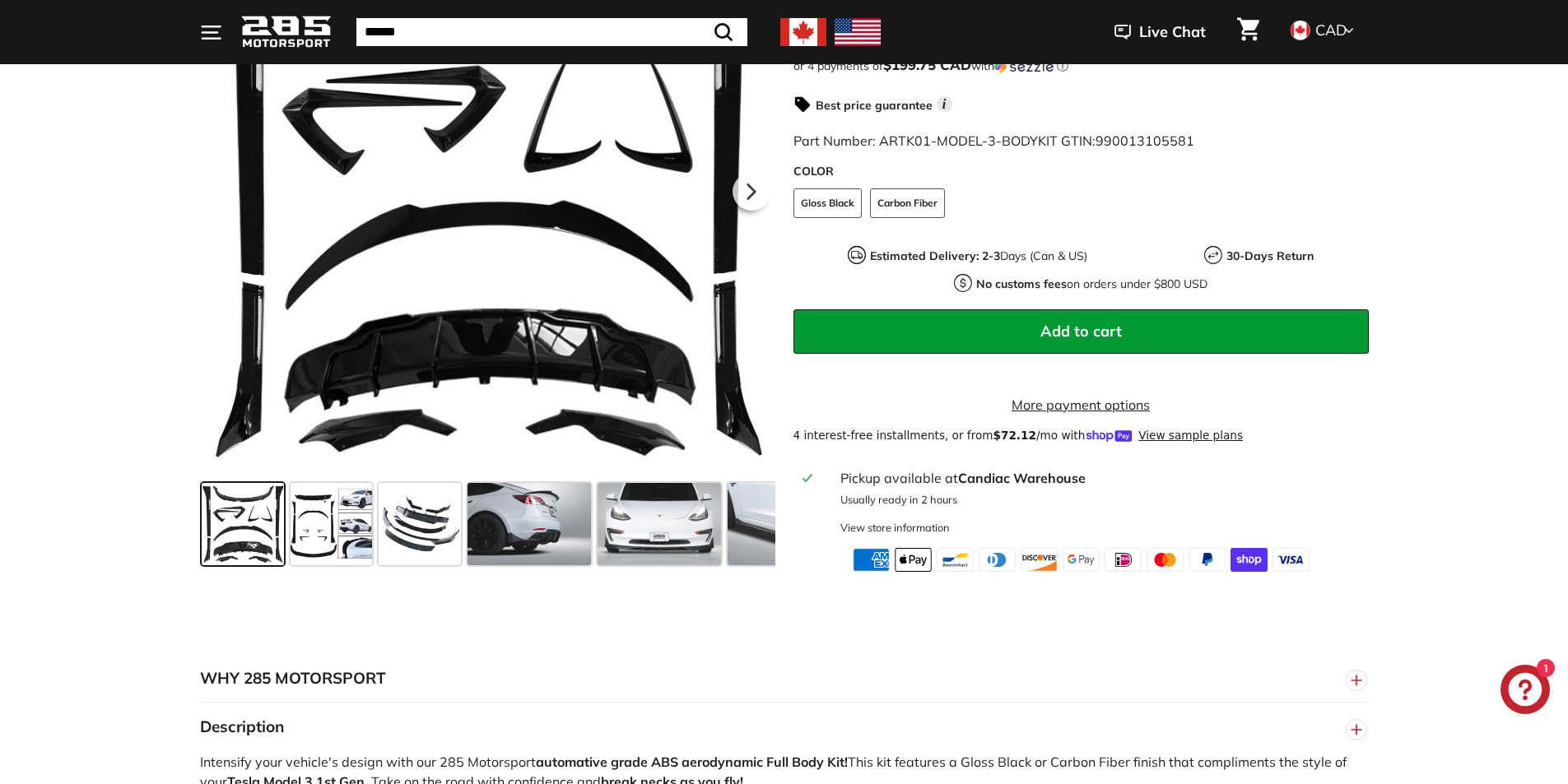
scroll to position [0, 0]
